Goal: Find specific page/section: Find specific page/section

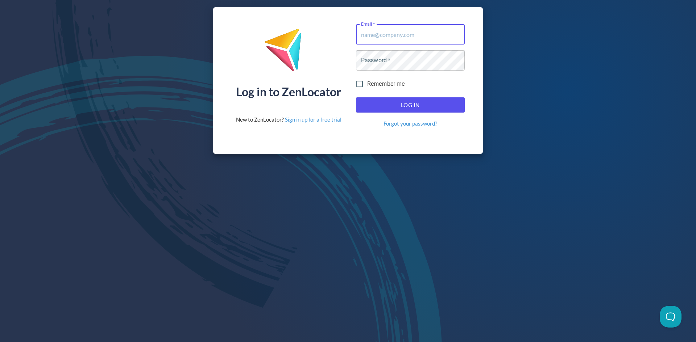
type input "[EMAIL_ADDRESS][DOMAIN_NAME]"
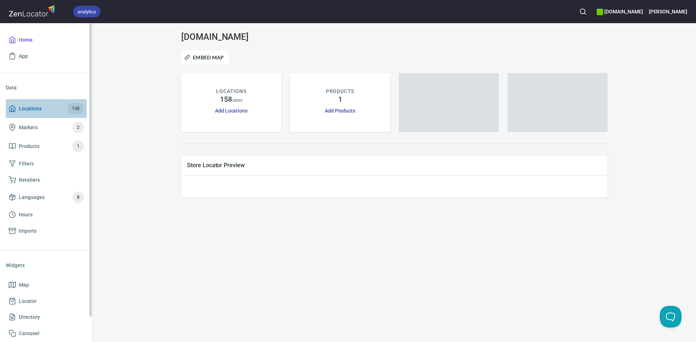
click at [27, 106] on span "Locations" at bounding box center [30, 108] width 23 height 9
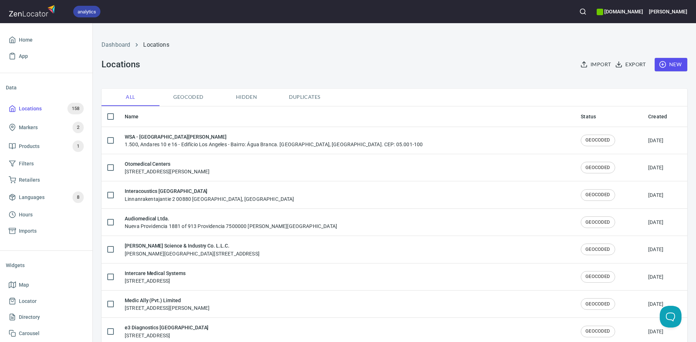
click at [443, 68] on div "Dashboard Locations Locations Import Export New" at bounding box center [394, 56] width 594 height 57
click at [345, 61] on div "Dashboard Locations Locations Import Export New" at bounding box center [394, 56] width 594 height 57
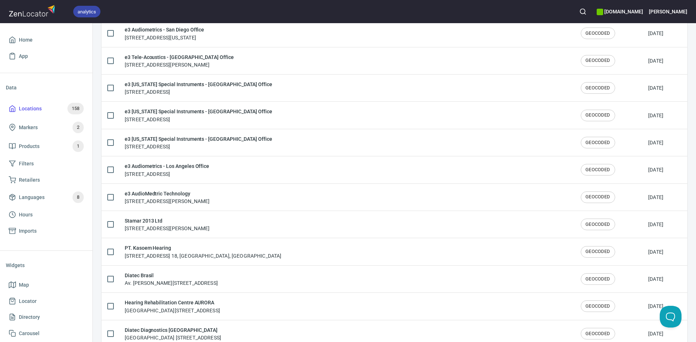
scroll to position [1178, 0]
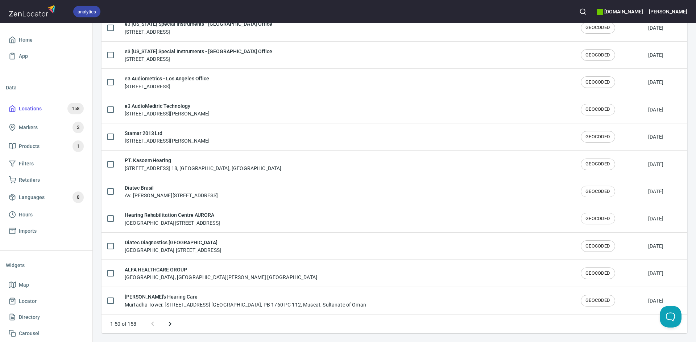
click at [173, 324] on icon "Next page" at bounding box center [170, 324] width 9 height 9
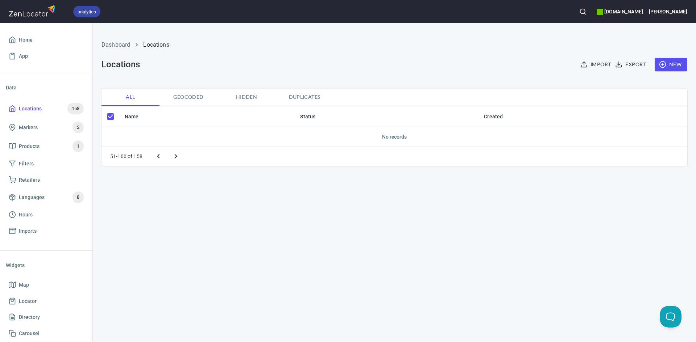
scroll to position [0, 0]
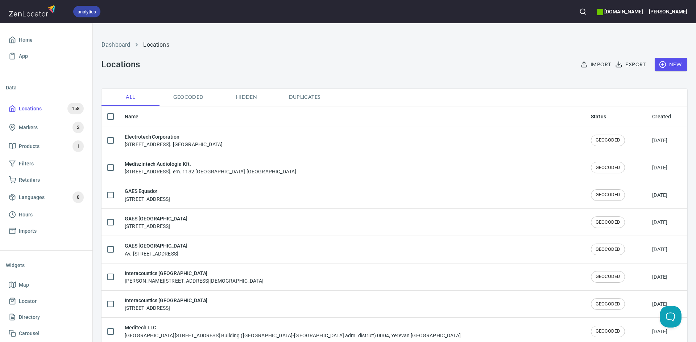
checkbox input "false"
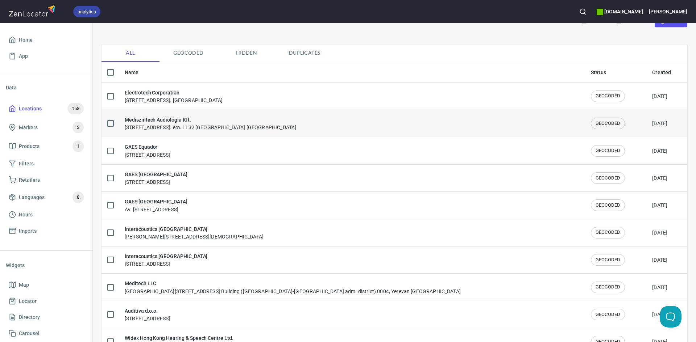
scroll to position [45, 0]
